Goal: Task Accomplishment & Management: Complete application form

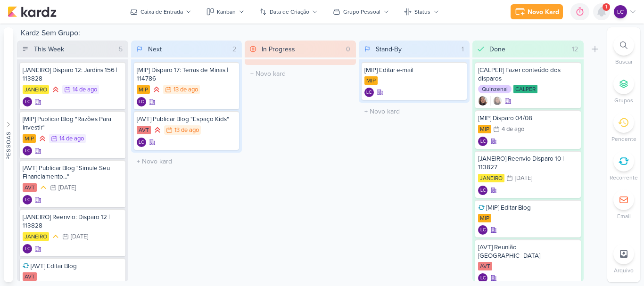
click at [601, 12] on icon at bounding box center [602, 12] width 8 height 8
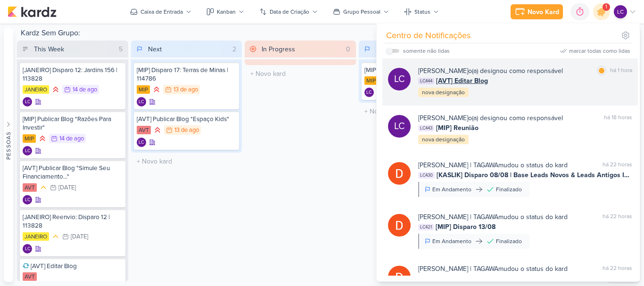
click at [517, 88] on div "Laís Costa o(a) designou como responsável marcar como lida há 1 hora LC444 [AVT…" at bounding box center [525, 82] width 214 height 32
click at [0, 0] on div at bounding box center [0, 0] width 0 height 0
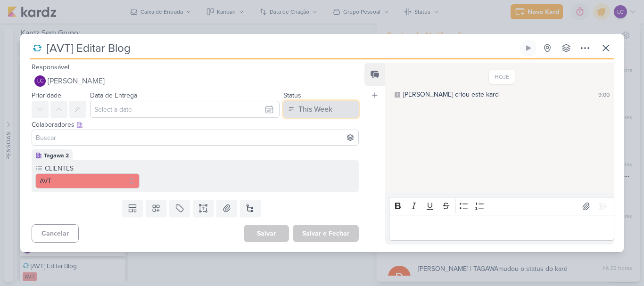
click at [312, 109] on div "This Week" at bounding box center [316, 109] width 34 height 11
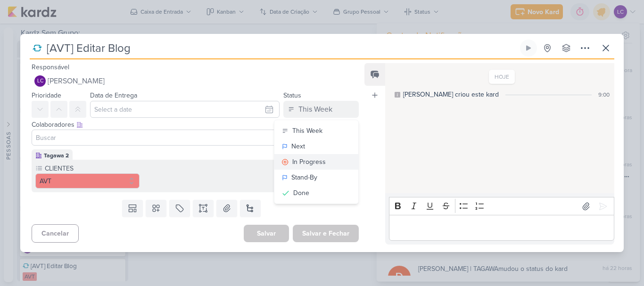
click at [301, 158] on button "In Progress" at bounding box center [317, 162] width 84 height 16
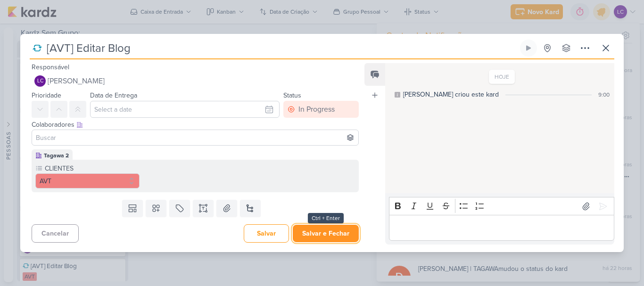
click at [307, 234] on button "Salvar e Fechar" at bounding box center [326, 233] width 66 height 17
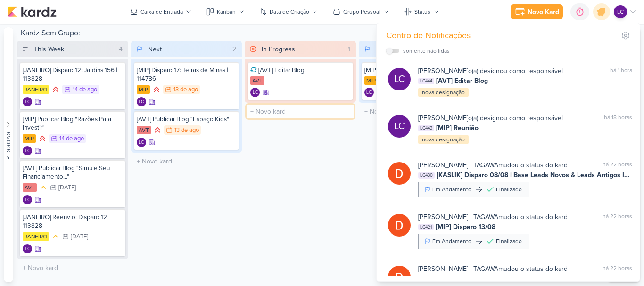
click at [299, 109] on input "text" at bounding box center [301, 112] width 108 height 14
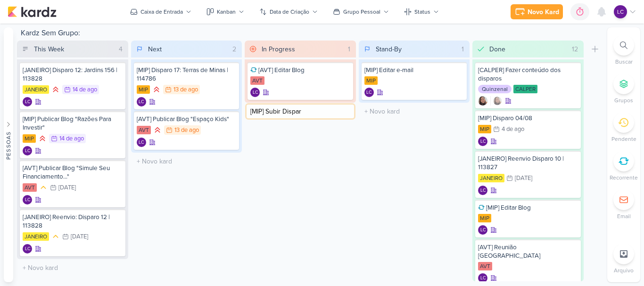
type input "[MIP] Subir Disparo"
click at [340, 112] on icon at bounding box center [344, 112] width 8 height 8
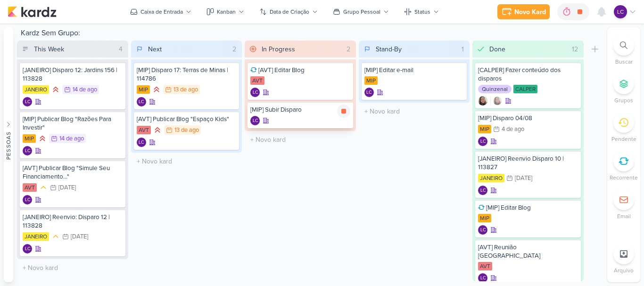
click at [298, 122] on div "LC" at bounding box center [301, 120] width 100 height 9
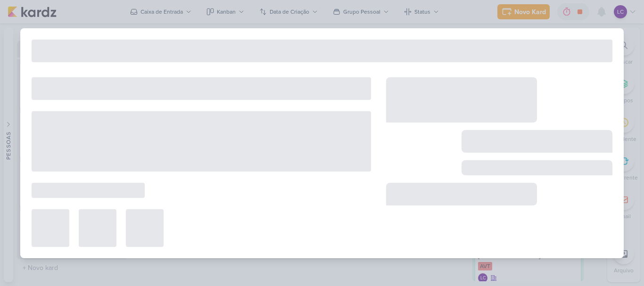
type input "[MIP] Subir Disparo"
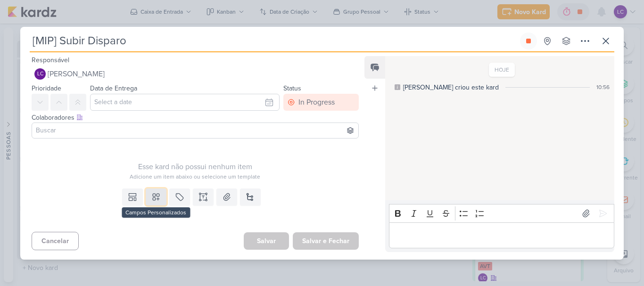
click at [152, 197] on icon at bounding box center [155, 196] width 9 height 9
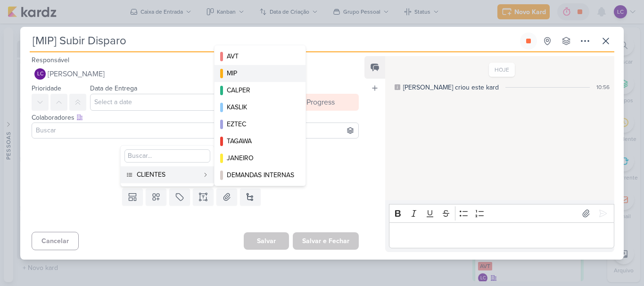
click at [253, 70] on div "MIP" at bounding box center [260, 73] width 67 height 10
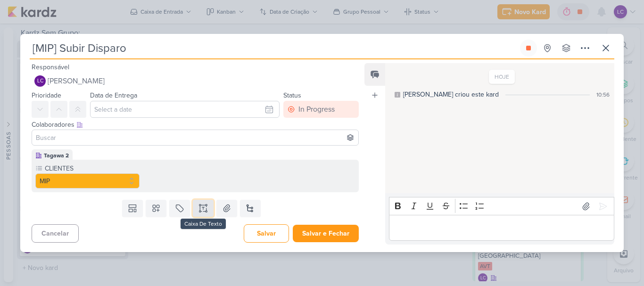
click at [196, 210] on button at bounding box center [203, 208] width 21 height 17
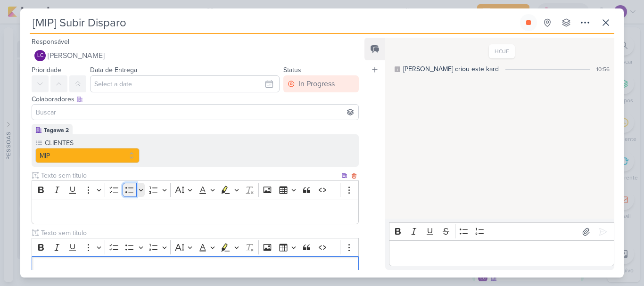
click at [133, 194] on icon "Editor toolbar" at bounding box center [129, 189] width 9 height 9
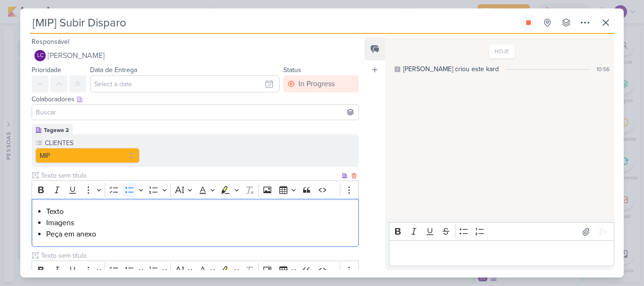
click at [58, 215] on li "Texto" at bounding box center [200, 211] width 308 height 11
type input "https://docs.google.com/document/d/1bfZzwghBUhD0WjfnYJTKmwvUrcpceJvAxS61he8SusM…"
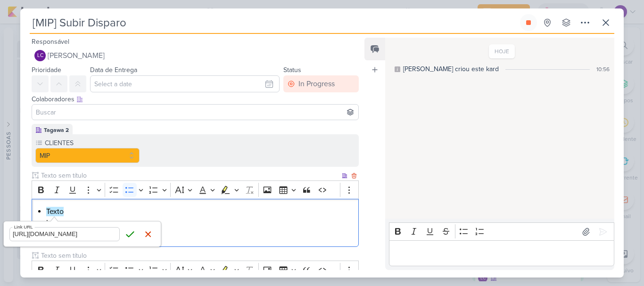
click button "Save" at bounding box center [130, 234] width 14 height 14
click at [220, 218] on li "Imagens" at bounding box center [200, 222] width 308 height 11
click at [61, 225] on li "Imagens" at bounding box center [200, 222] width 308 height 11
click at [61, 224] on li "Imagens" at bounding box center [200, 222] width 308 height 11
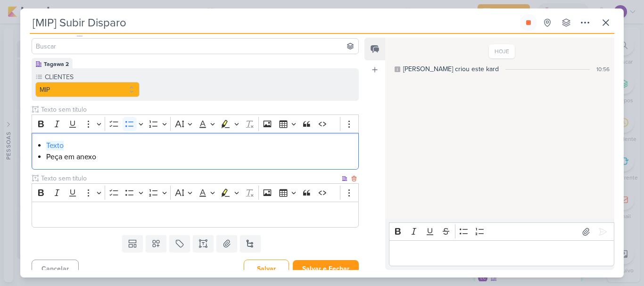
scroll to position [76, 0]
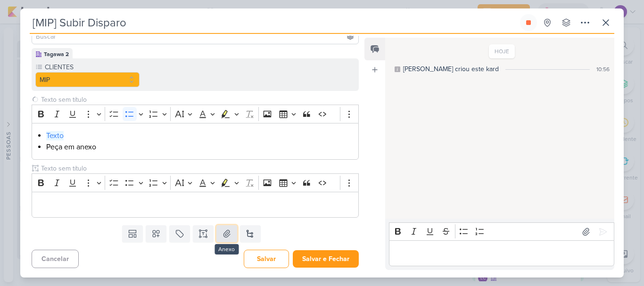
click at [223, 234] on icon at bounding box center [226, 233] width 9 height 9
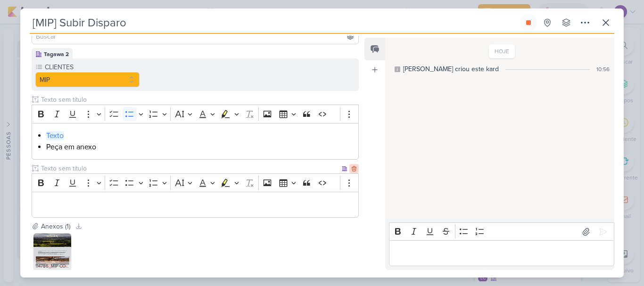
click at [351, 167] on icon at bounding box center [354, 169] width 7 height 7
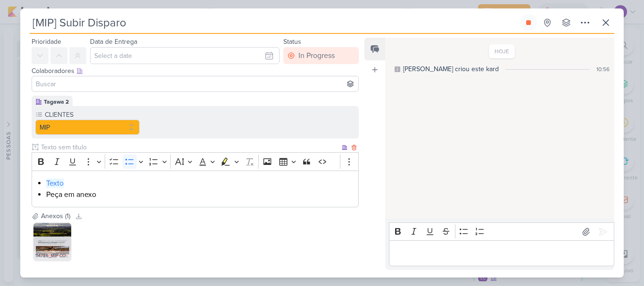
scroll to position [47, 0]
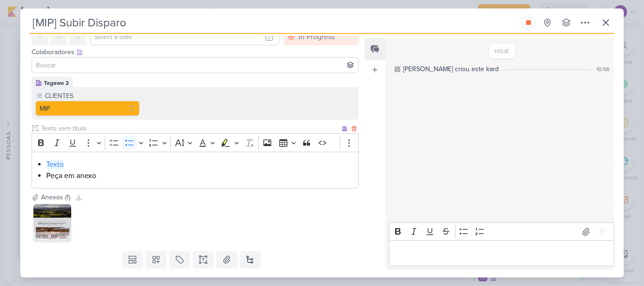
click at [305, 164] on li "Texto" at bounding box center [200, 164] width 308 height 11
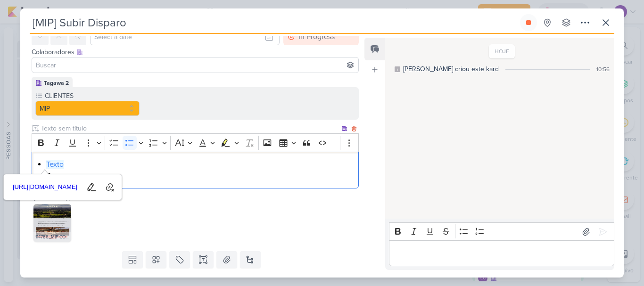
click at [305, 164] on li "Texto" at bounding box center [200, 164] width 308 height 11
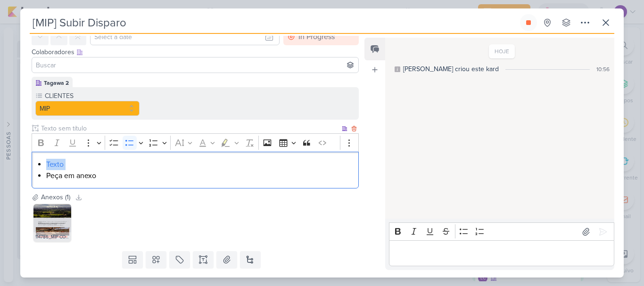
click at [305, 164] on li "Texto" at bounding box center [200, 164] width 308 height 11
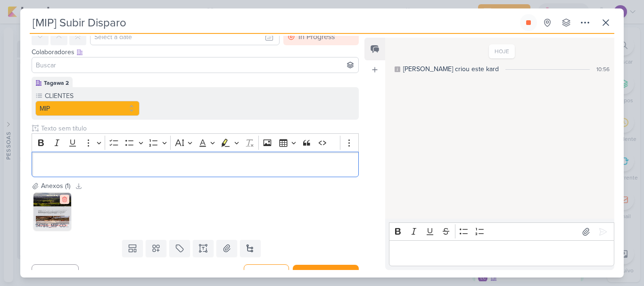
click at [63, 201] on icon at bounding box center [64, 199] width 4 height 5
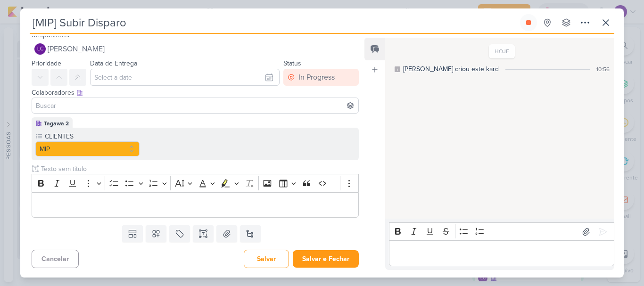
scroll to position [7, 0]
click at [351, 170] on icon at bounding box center [354, 169] width 7 height 7
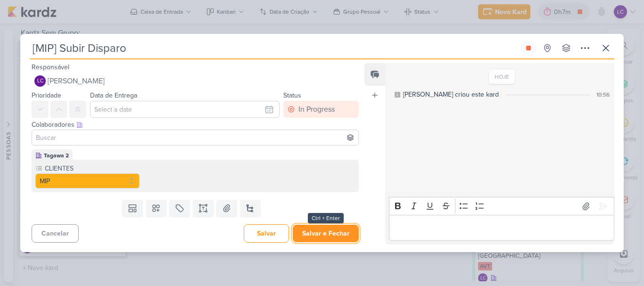
click at [324, 235] on button "Salvar e Fechar" at bounding box center [326, 233] width 66 height 17
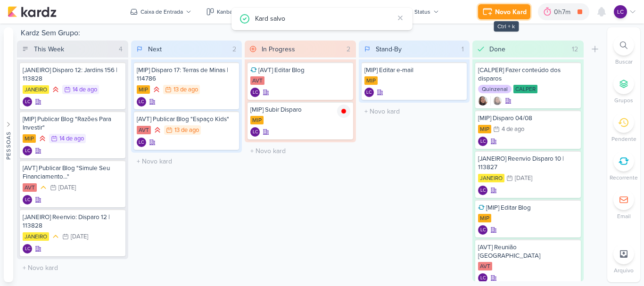
click at [513, 12] on div "Novo Kard" at bounding box center [511, 12] width 32 height 10
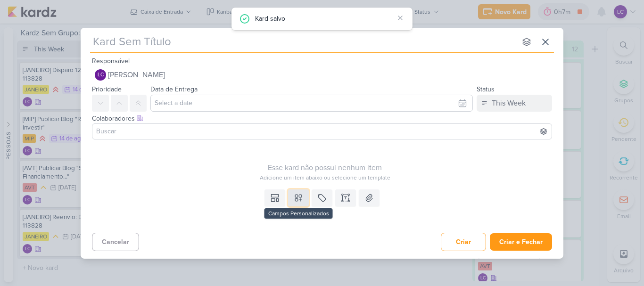
click at [301, 201] on icon at bounding box center [298, 197] width 9 height 9
click at [319, 198] on icon at bounding box center [322, 197] width 9 height 9
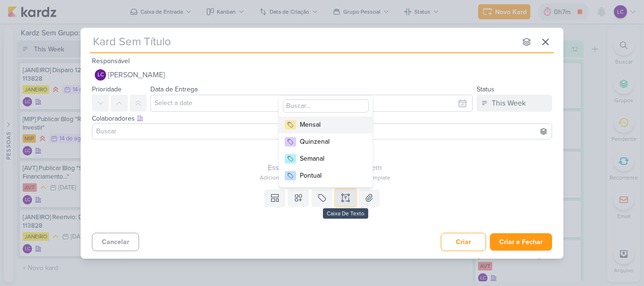
click at [348, 204] on button at bounding box center [345, 198] width 21 height 17
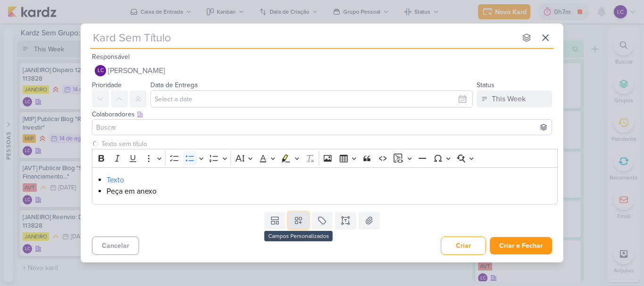
click at [299, 218] on icon at bounding box center [298, 220] width 7 height 7
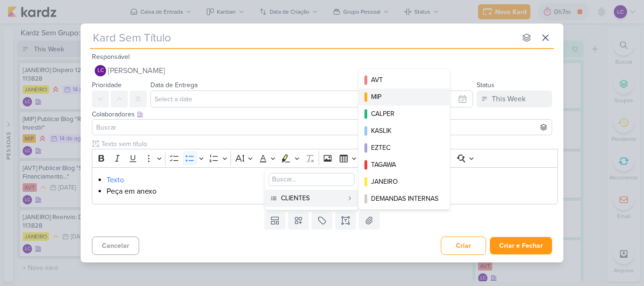
click at [391, 96] on div "MIP" at bounding box center [404, 97] width 67 height 10
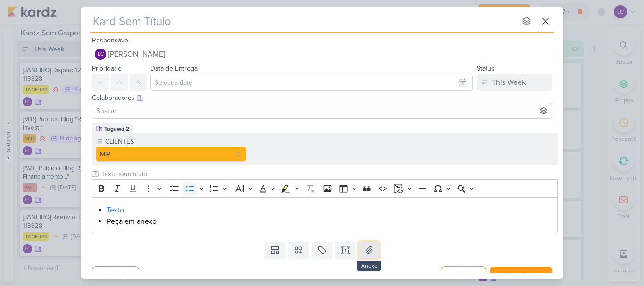
click at [372, 252] on button at bounding box center [369, 250] width 21 height 17
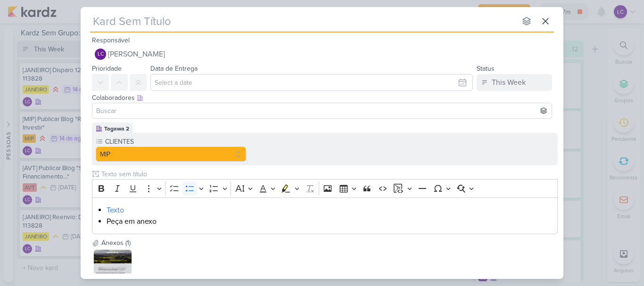
click at [139, 23] on input "text" at bounding box center [303, 21] width 426 height 17
type input "[M"
type input "[MIP"
type input "[MIP]"
type input "[MIP] Disparo"
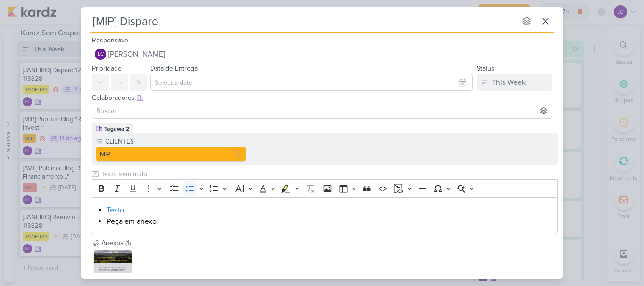
type input "[MIP] Disparo 1"
type input "[MIP] Disparo 13"
type input "[MIP] Disparo 13/0"
type input "[MIP] Disparo 13/08"
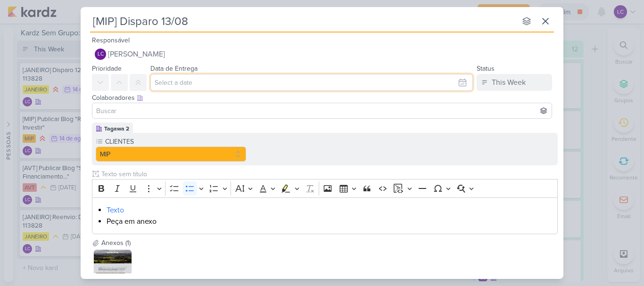
click at [243, 76] on input "text" at bounding box center [311, 82] width 323 height 17
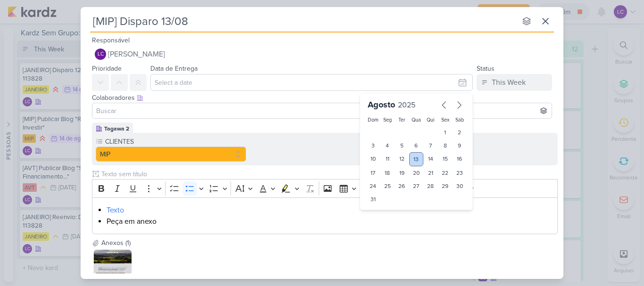
click at [416, 157] on div "13" at bounding box center [417, 159] width 15 height 14
type input "13 de agosto de 2025 às 23:59"
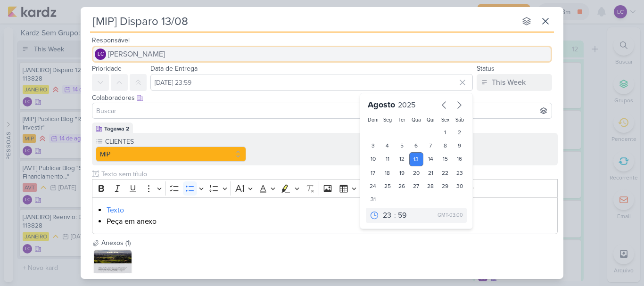
click at [211, 50] on button "LC Laís Costa" at bounding box center [322, 54] width 460 height 17
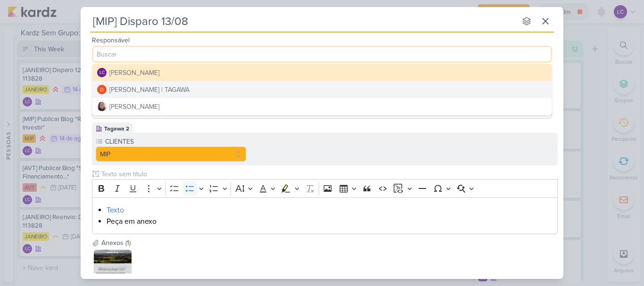
click at [192, 88] on button "Diego Lima | TAGAWA" at bounding box center [322, 89] width 460 height 17
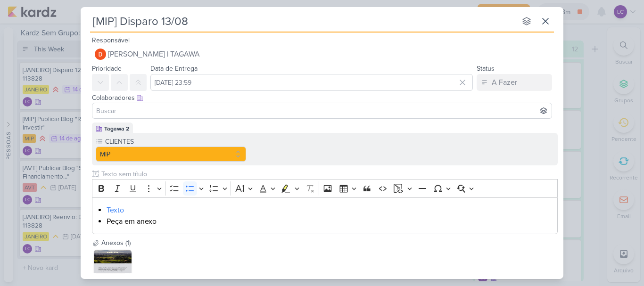
click at [150, 110] on input at bounding box center [322, 110] width 456 height 11
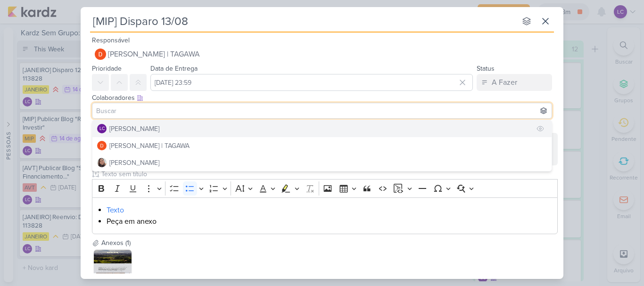
click at [138, 125] on div "[PERSON_NAME]" at bounding box center [134, 129] width 50 height 10
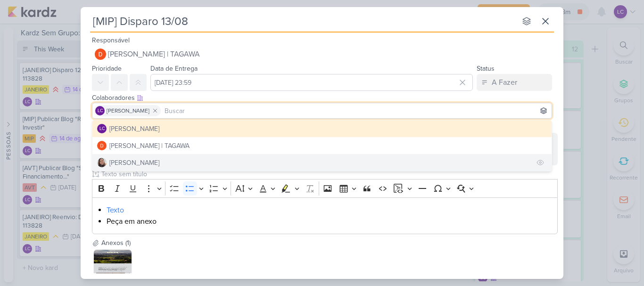
click at [156, 157] on button "Sharlene Khoury" at bounding box center [322, 162] width 460 height 17
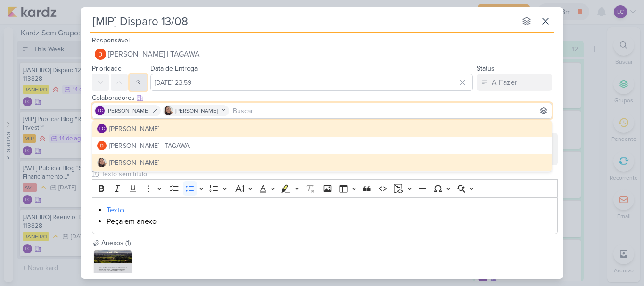
click at [137, 84] on icon at bounding box center [138, 82] width 4 height 5
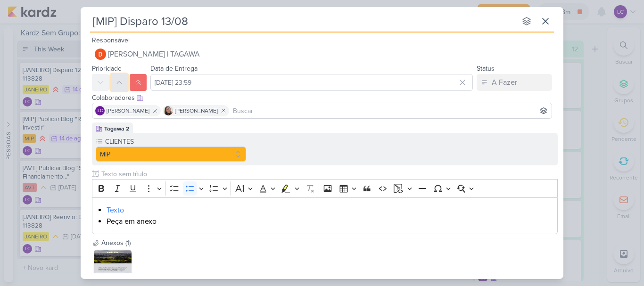
click at [123, 86] on button at bounding box center [119, 82] width 17 height 17
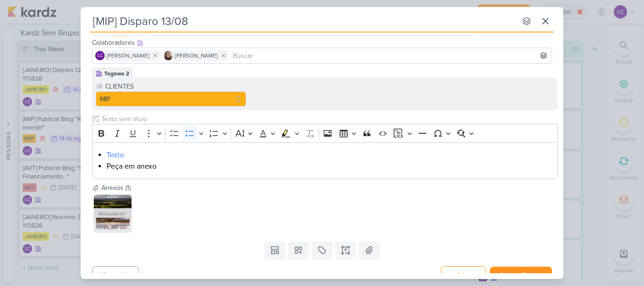
scroll to position [68, 0]
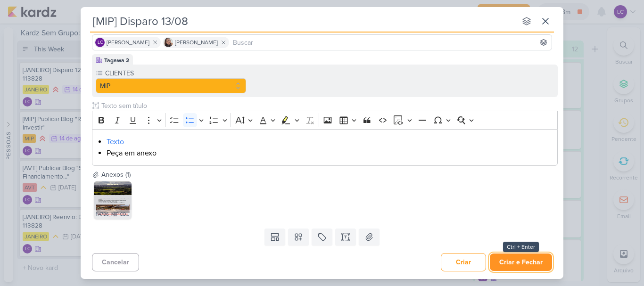
click at [527, 259] on button "Criar e Fechar" at bounding box center [521, 262] width 62 height 17
click at [0, 0] on div at bounding box center [0, 0] width 0 height 0
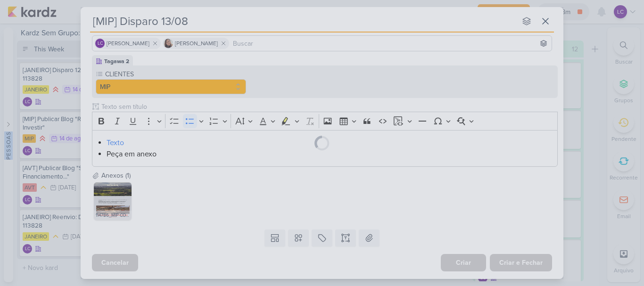
scroll to position [67, 0]
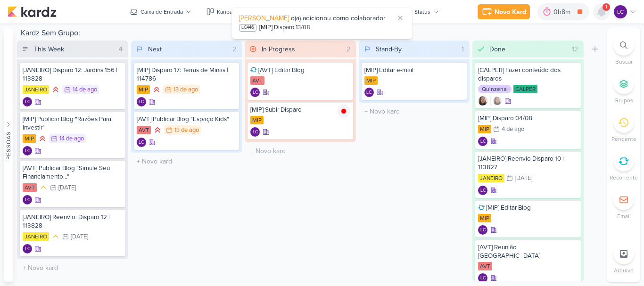
click at [599, 12] on icon at bounding box center [602, 12] width 8 height 8
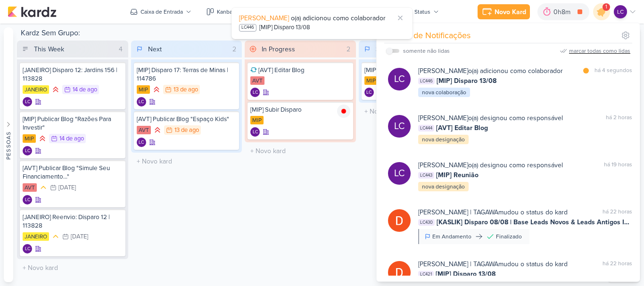
click at [575, 50] on div "marcar todas como lidas" at bounding box center [599, 51] width 61 height 8
click at [302, 212] on div "In Progress 2 Mover Para Esquerda Mover Para Direita Deletar [AVT] Editar Blog …" at bounding box center [300, 161] width 111 height 241
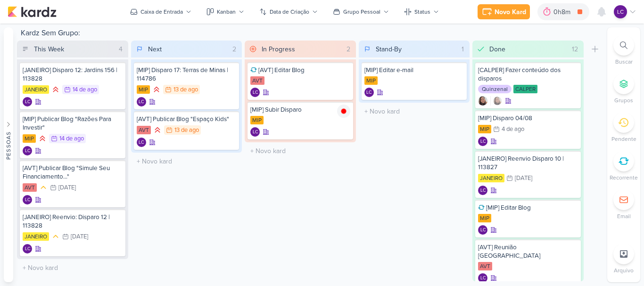
click at [633, 12] on icon at bounding box center [633, 12] width 8 height 8
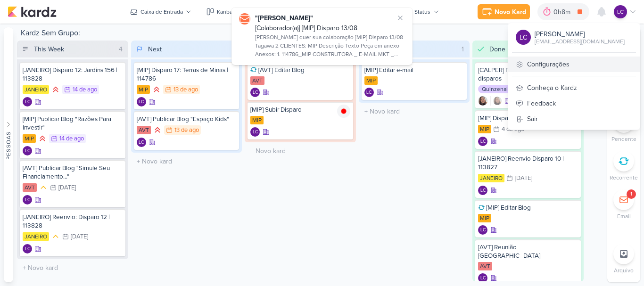
click at [550, 61] on link "Configurações" at bounding box center [575, 65] width 132 height 16
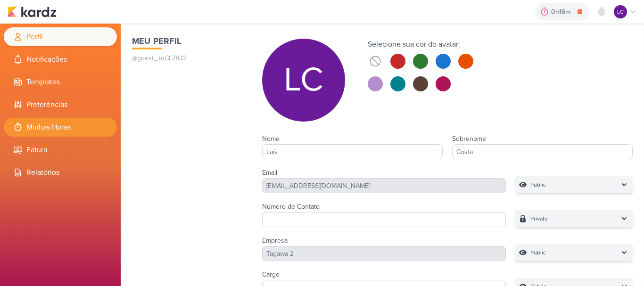
click at [56, 130] on li "Minhas Horas" at bounding box center [60, 127] width 113 height 19
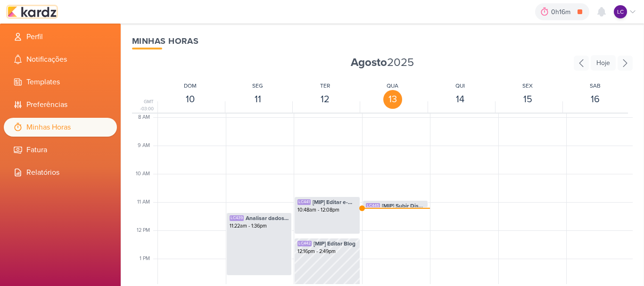
click at [43, 12] on img at bounding box center [32, 11] width 49 height 11
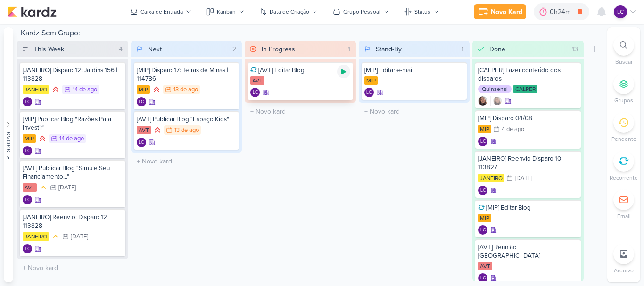
click at [348, 69] on div at bounding box center [343, 71] width 13 height 13
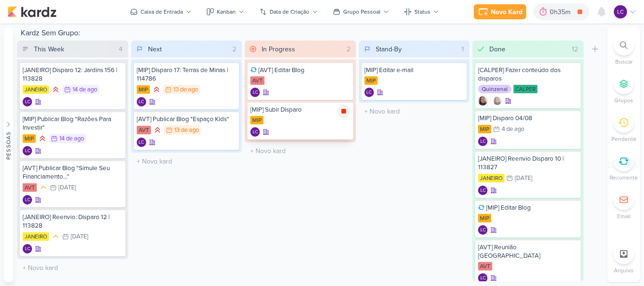
click at [342, 108] on icon at bounding box center [344, 112] width 8 height 8
